Goal: Check status: Check status

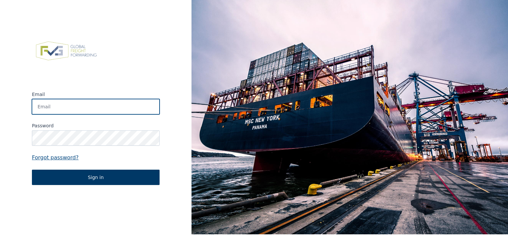
type input "[EMAIL_ADDRESS][DOMAIN_NAME]"
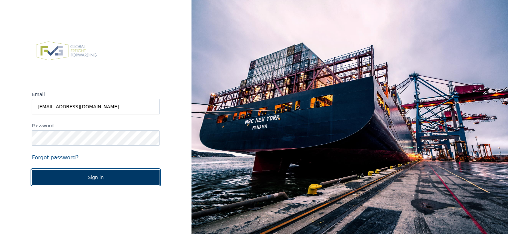
click at [92, 173] on button "Sign in" at bounding box center [96, 176] width 128 height 15
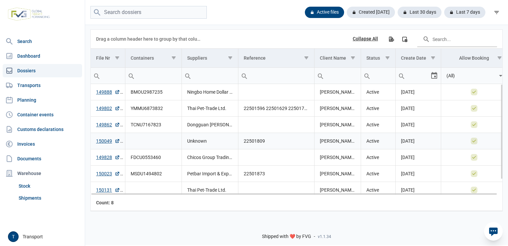
scroll to position [19, 0]
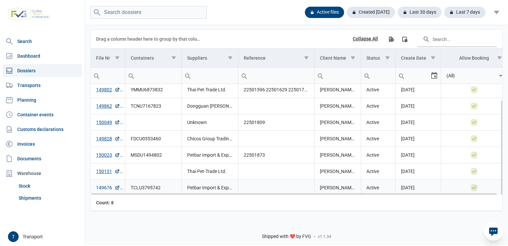
click at [101, 186] on link "149676" at bounding box center [108, 187] width 24 height 7
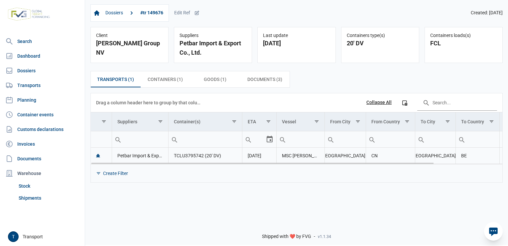
click at [307, 157] on td "MSC [PERSON_NAME]" at bounding box center [301, 155] width 48 height 16
